Goal: Task Accomplishment & Management: Complete application form

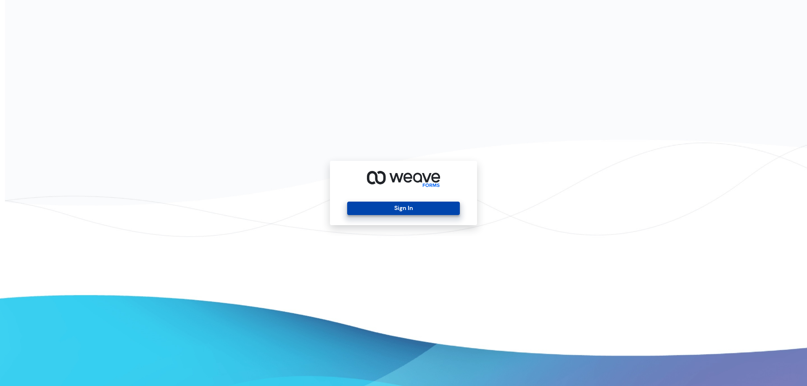
click at [420, 214] on button "Sign In" at bounding box center [403, 208] width 112 height 13
click at [378, 204] on button "Sign In" at bounding box center [403, 208] width 112 height 13
